Goal: Information Seeking & Learning: Learn about a topic

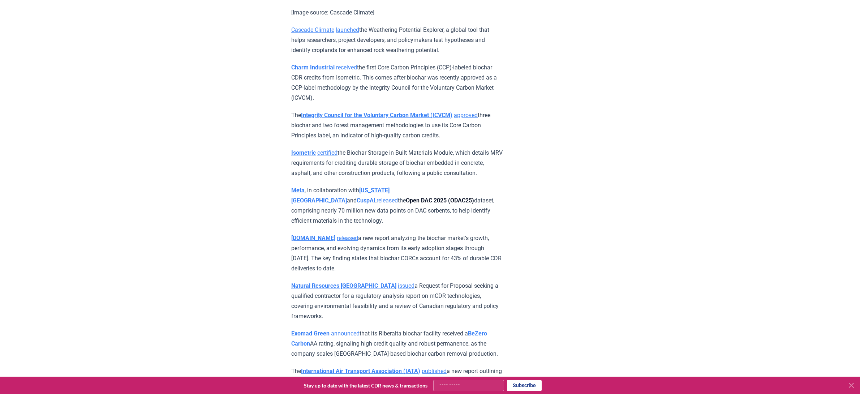
scroll to position [2547, 0]
click at [315, 233] on strong "[DOMAIN_NAME]" at bounding box center [313, 236] width 44 height 7
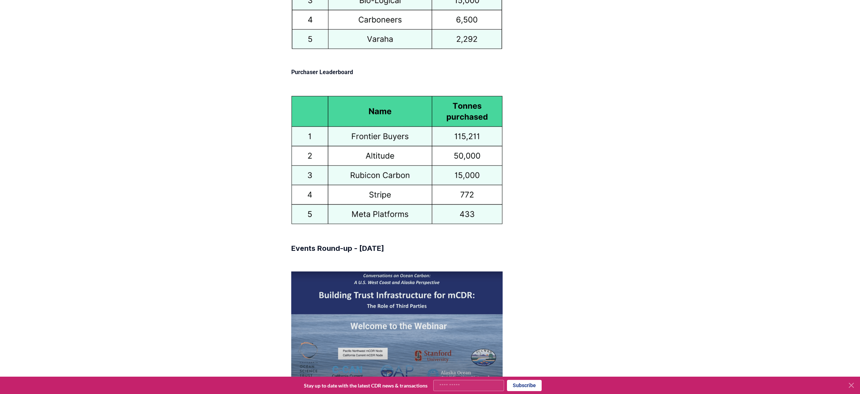
scroll to position [3304, 0]
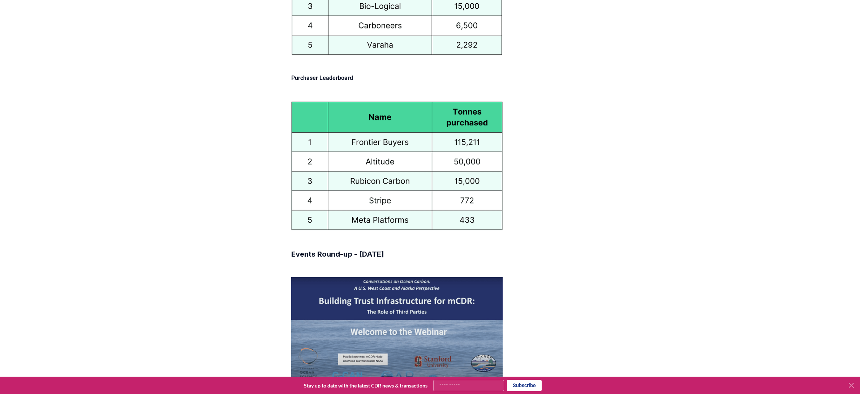
drag, startPoint x: 291, startPoint y: 73, endPoint x: 496, endPoint y: 108, distance: 207.4
copy div "Just over 193,000 tonnes of durable CDR were purchased in August, after a huge …"
